Goal: Transaction & Acquisition: Download file/media

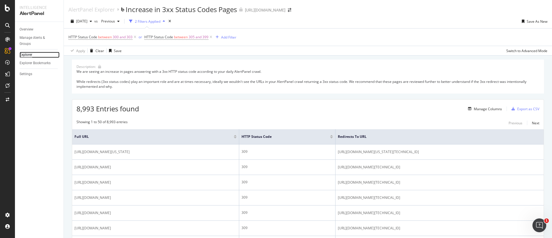
click at [28, 55] on div "Explorer" at bounding box center [26, 55] width 13 height 6
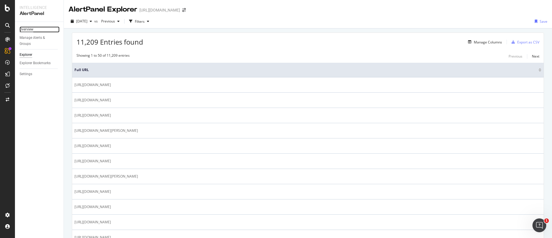
click at [26, 28] on div "Overview" at bounding box center [27, 29] width 14 height 6
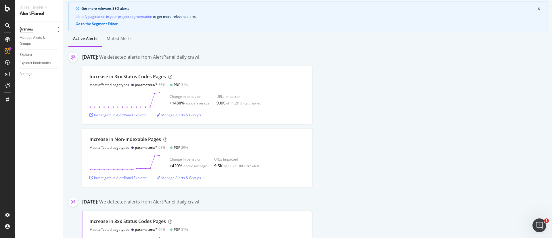
scroll to position [45, 0]
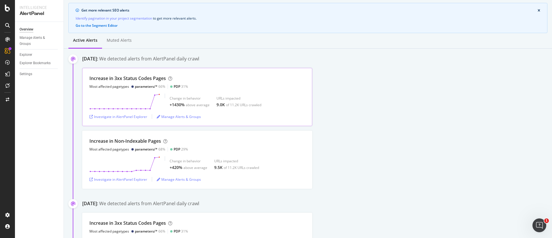
click at [276, 87] on div "Increase in 3xx Status Codes Pages Most affected pagetypes parameters/* 66% PDP…" at bounding box center [197, 82] width 216 height 14
click at [131, 115] on div "Investigate in AlertPanel Explorer" at bounding box center [118, 116] width 58 height 5
click at [119, 116] on div "Investigate in AlertPanel Explorer" at bounding box center [118, 116] width 58 height 5
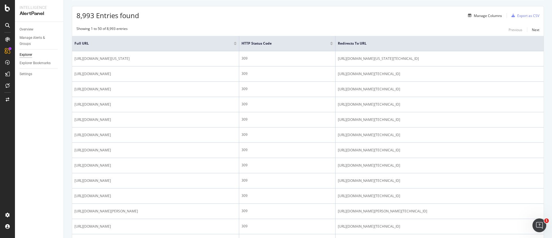
scroll to position [95, 0]
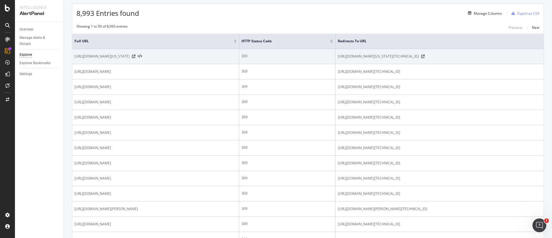
drag, startPoint x: 128, startPoint y: 65, endPoint x: 73, endPoint y: 57, distance: 54.9
click at [73, 57] on td "[URL][DOMAIN_NAME][US_STATE]" at bounding box center [155, 56] width 167 height 15
copy span "[URL][DOMAIN_NAME][US_STATE]"
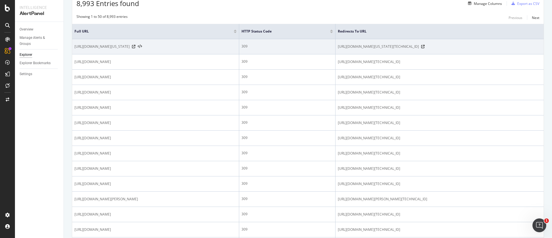
scroll to position [106, 0]
click at [142, 48] on div at bounding box center [137, 46] width 10 height 4
click at [135, 48] on icon at bounding box center [133, 45] width 3 height 3
drag, startPoint x: 415, startPoint y: 60, endPoint x: 339, endPoint y: 46, distance: 77.3
click at [339, 46] on td "[URL][DOMAIN_NAME][US_STATE][TECHNICAL_ID]" at bounding box center [440, 46] width 208 height 15
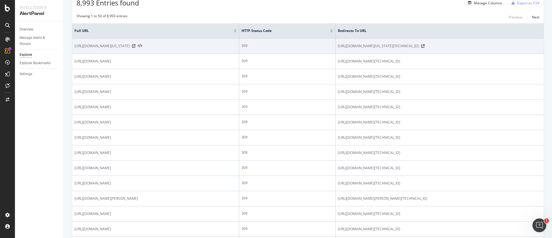
copy span "[URL][DOMAIN_NAME][US_STATE][TECHNICAL_ID]"
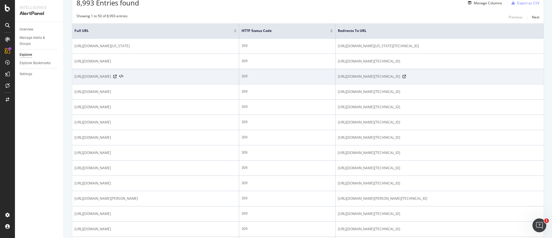
drag, startPoint x: 367, startPoint y: 105, endPoint x: 336, endPoint y: 95, distance: 32.2
click at [336, 84] on tr "[URL][DOMAIN_NAME] 309 [URL][DOMAIN_NAME][TECHNICAL_ID]" at bounding box center [308, 76] width 472 height 15
copy tr "[URL][DOMAIN_NAME][TECHNICAL_ID]"
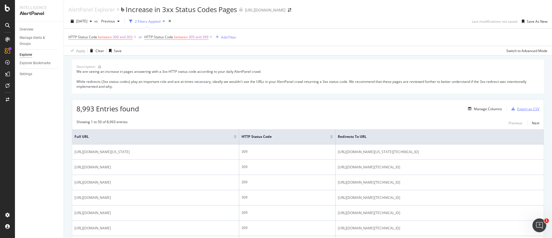
click at [517, 107] on div "Export as CSV" at bounding box center [528, 108] width 22 height 5
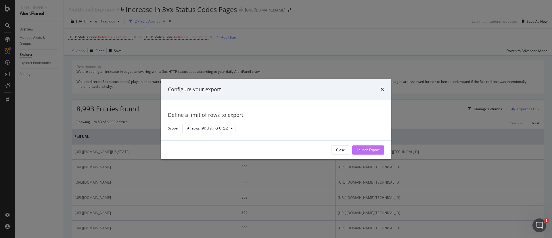
click at [374, 149] on div "Launch Export" at bounding box center [368, 150] width 23 height 5
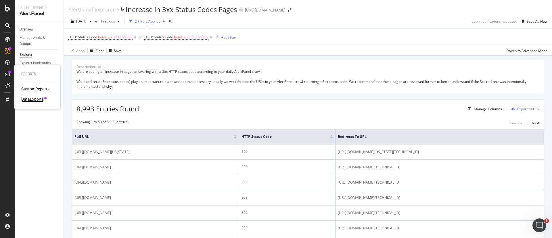
click at [33, 98] on div "DataExports" at bounding box center [32, 99] width 22 height 6
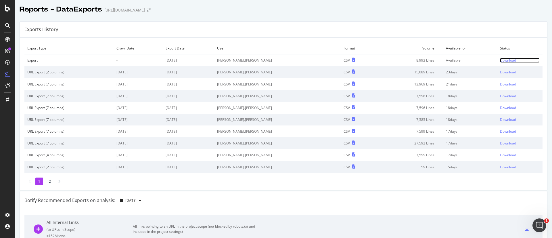
click at [500, 59] on div "Download" at bounding box center [508, 60] width 16 height 5
